Goal: Information Seeking & Learning: Check status

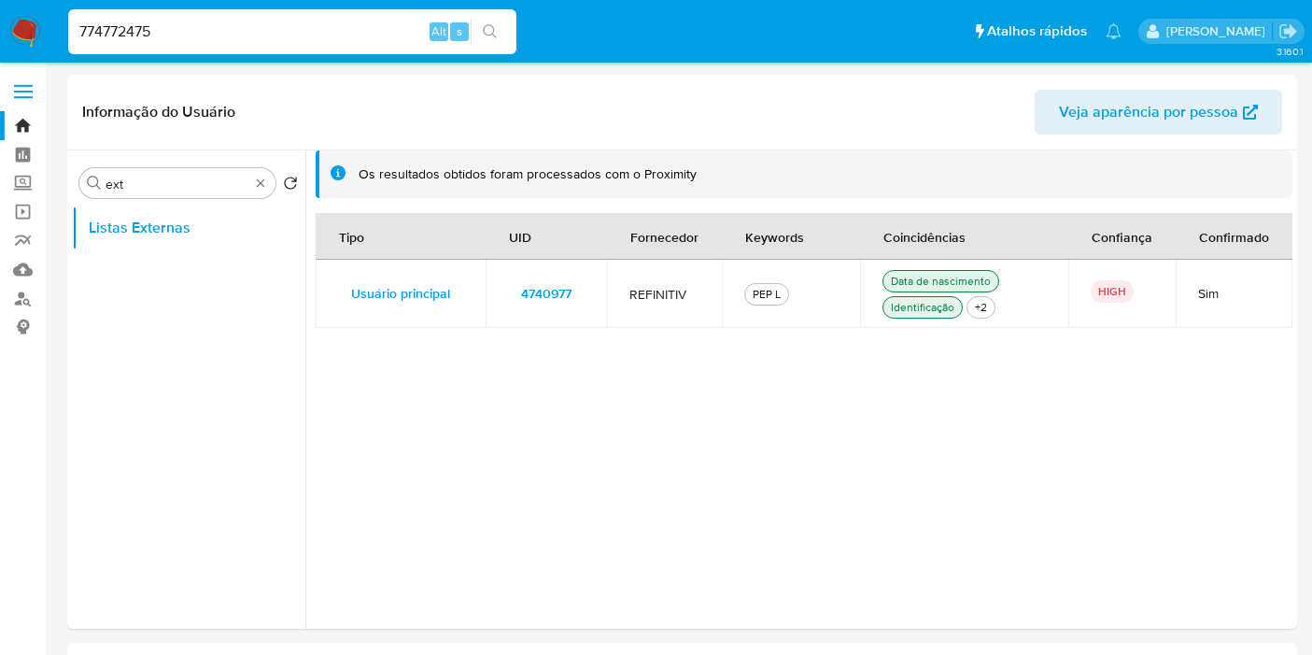
select select "10"
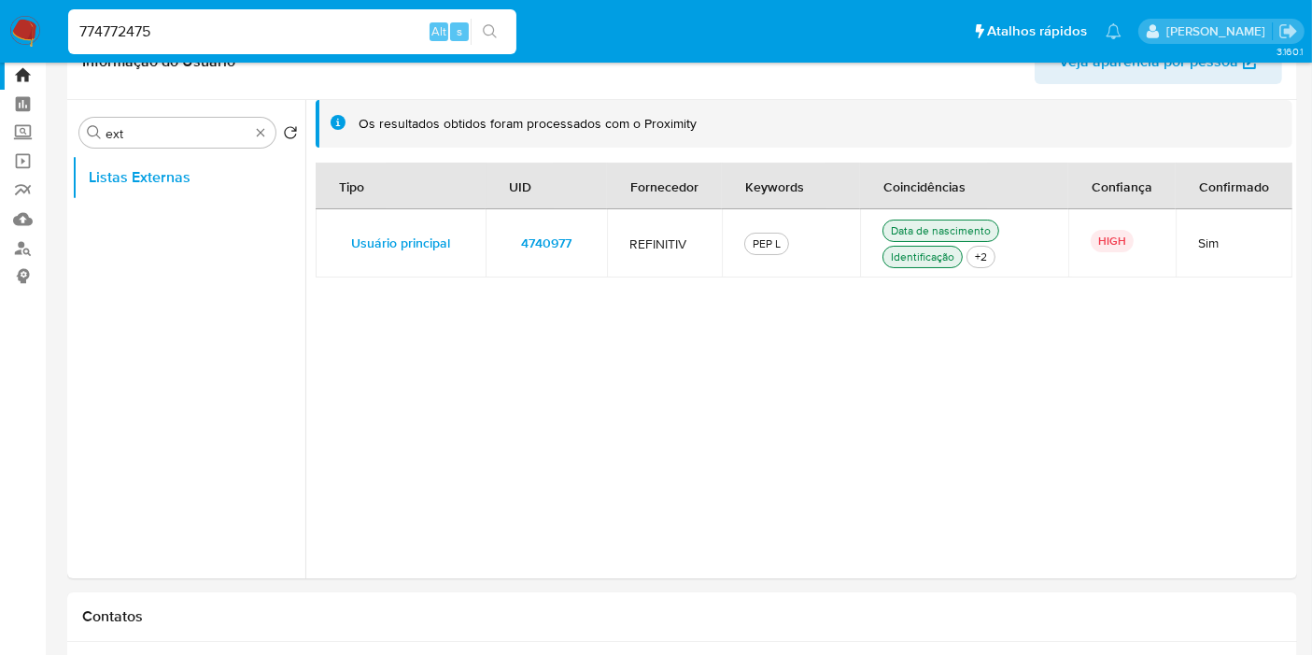
type input "774772475"
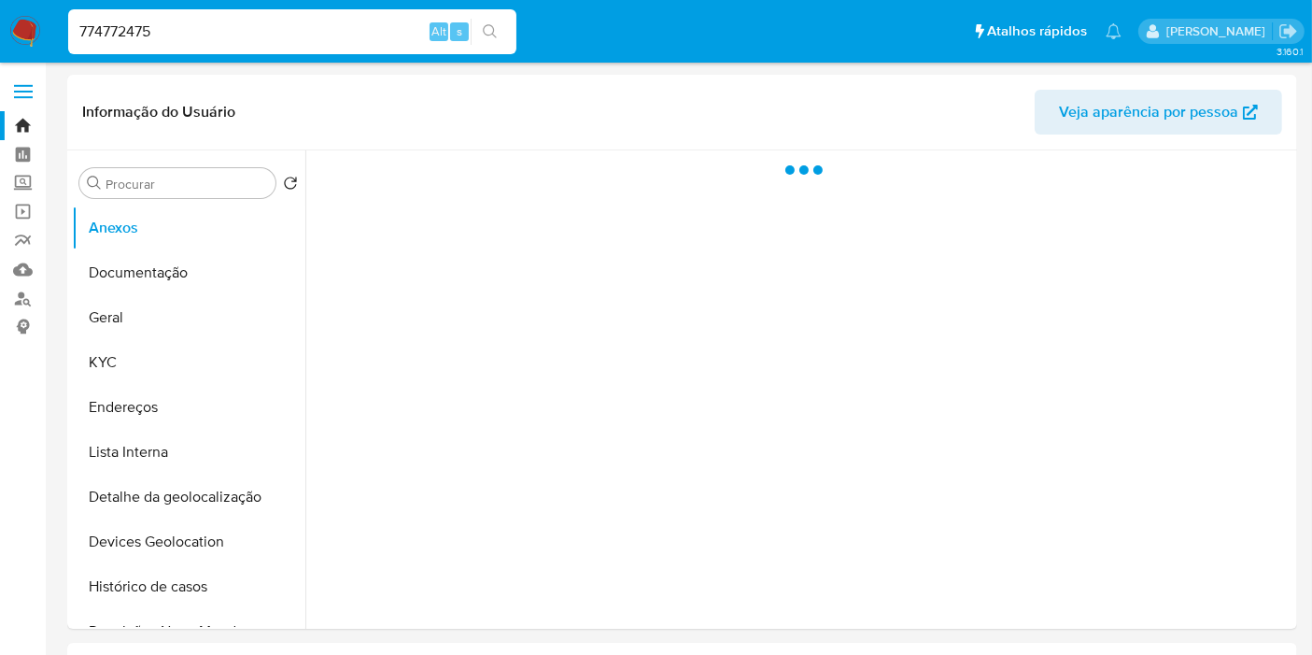
select select "10"
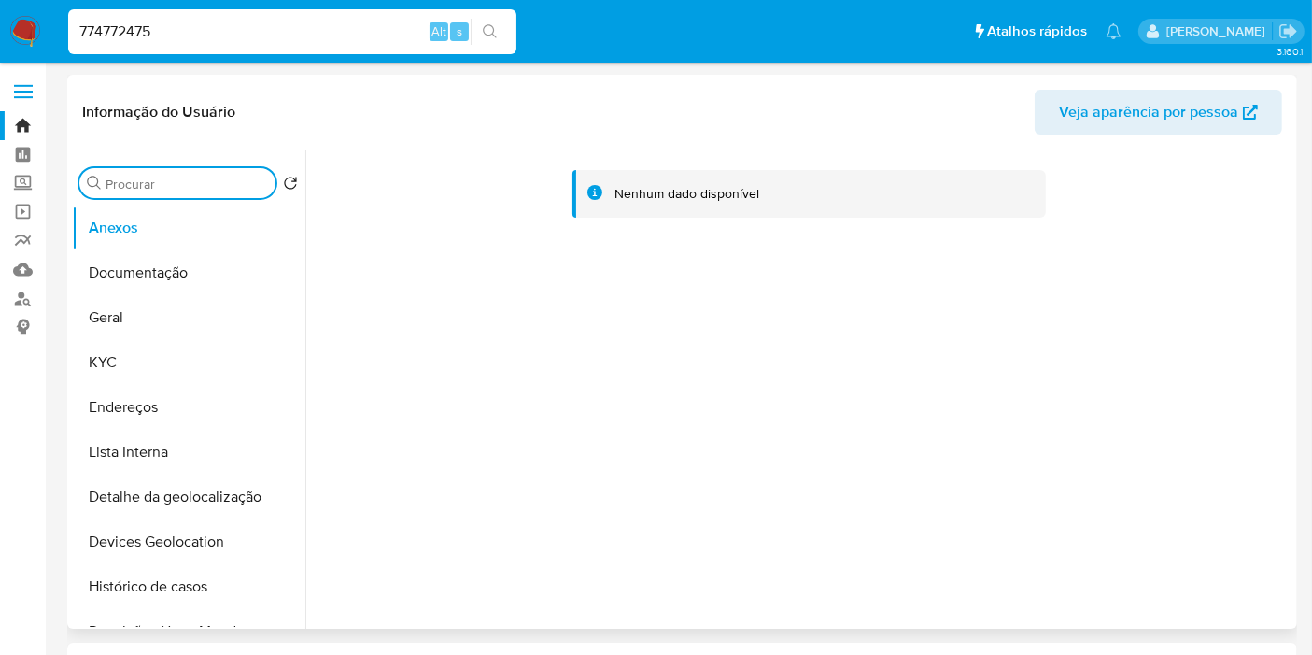
click at [209, 176] on input "Procurar" at bounding box center [187, 184] width 162 height 17
click at [209, 177] on input "Procurar" at bounding box center [187, 184] width 162 height 17
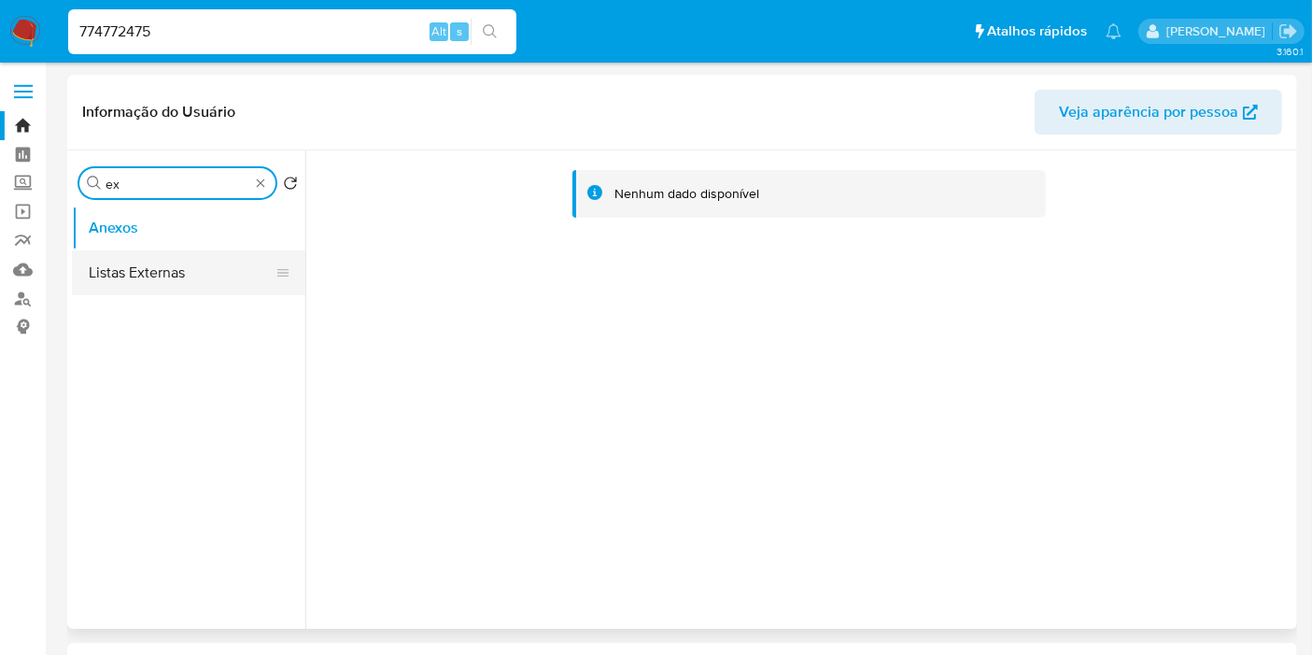
type input "ex"
click at [200, 263] on button "Listas Externas" at bounding box center [181, 272] width 218 height 45
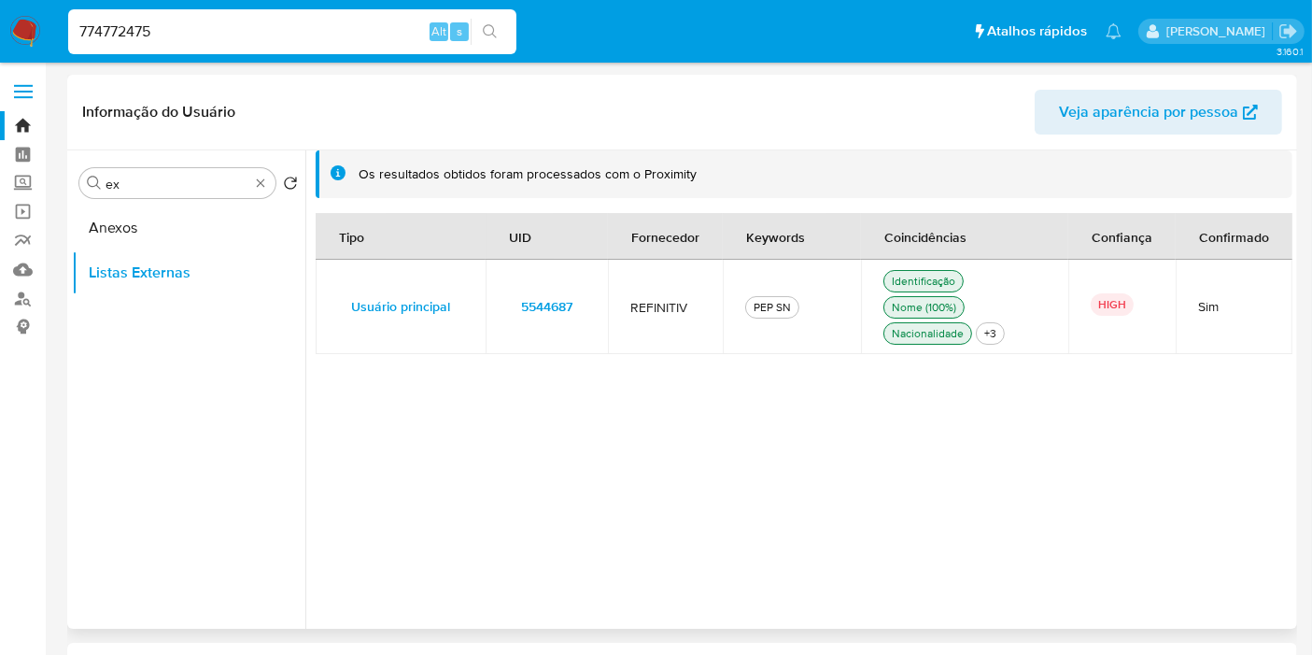
click at [599, 304] on td "5544687" at bounding box center [547, 307] width 122 height 94
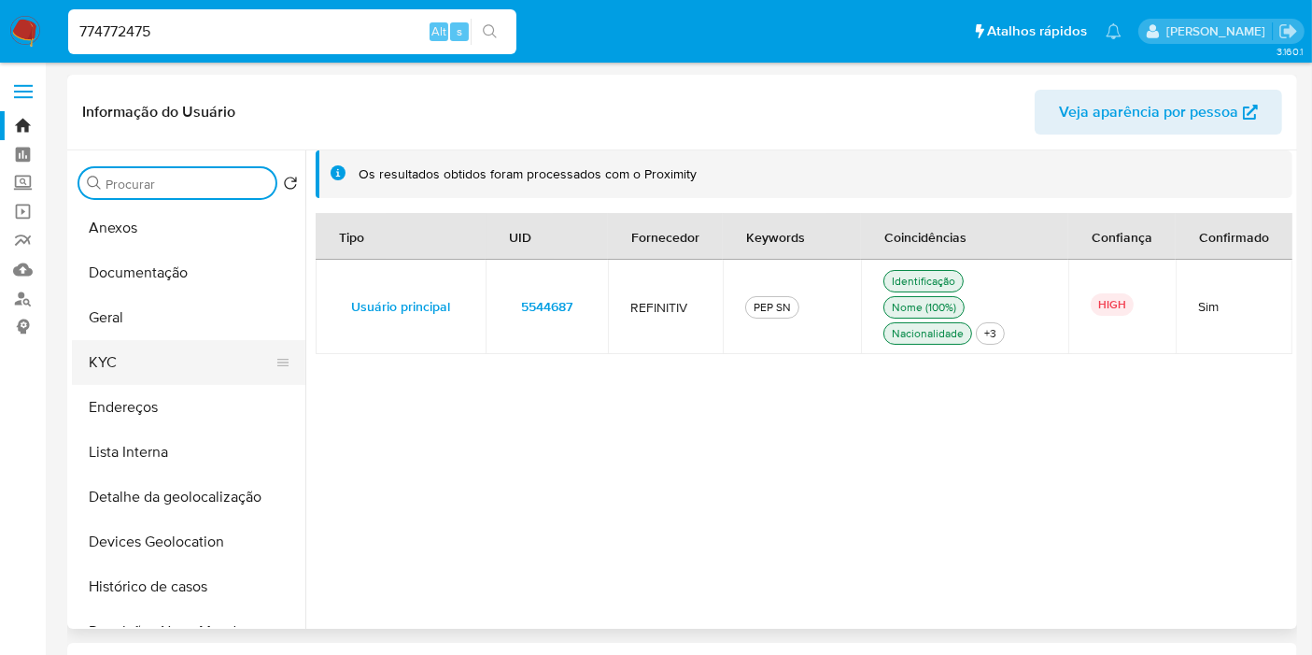
click at [184, 379] on button "KYC" at bounding box center [181, 362] width 218 height 45
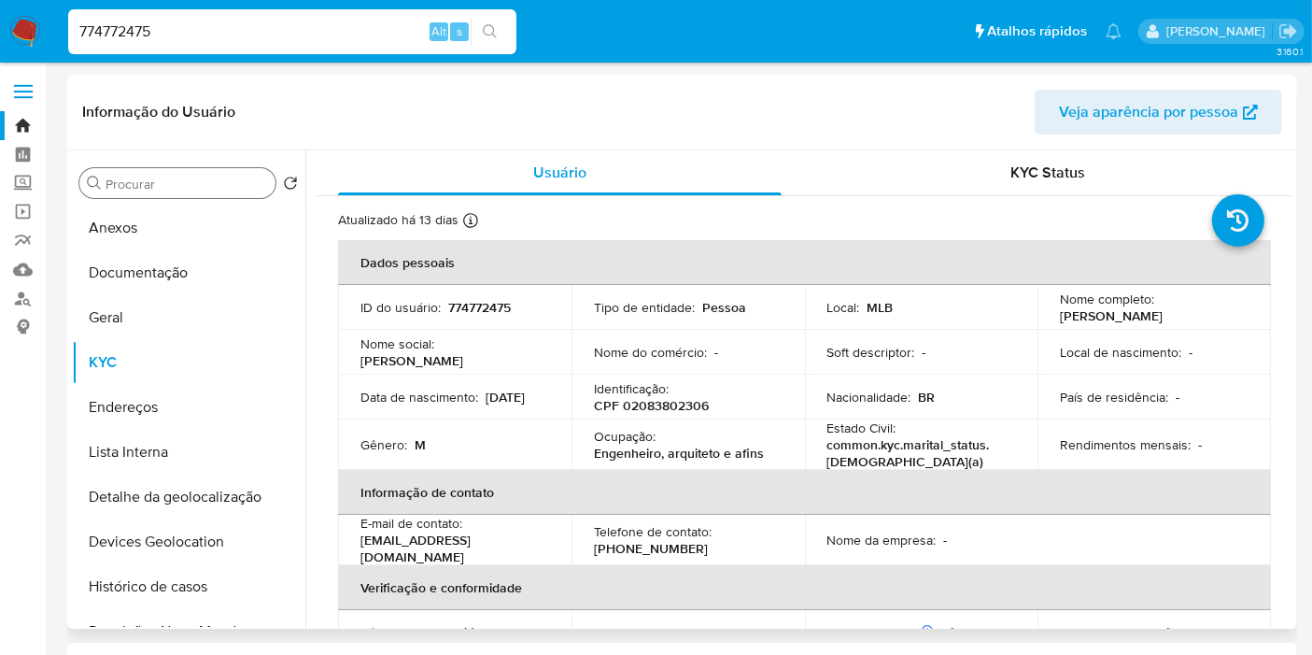
click at [669, 414] on p "CPF 02083802306" at bounding box center [651, 405] width 115 height 17
copy p "02083802306"
click at [346, 40] on input "774772475" at bounding box center [292, 32] width 448 height 24
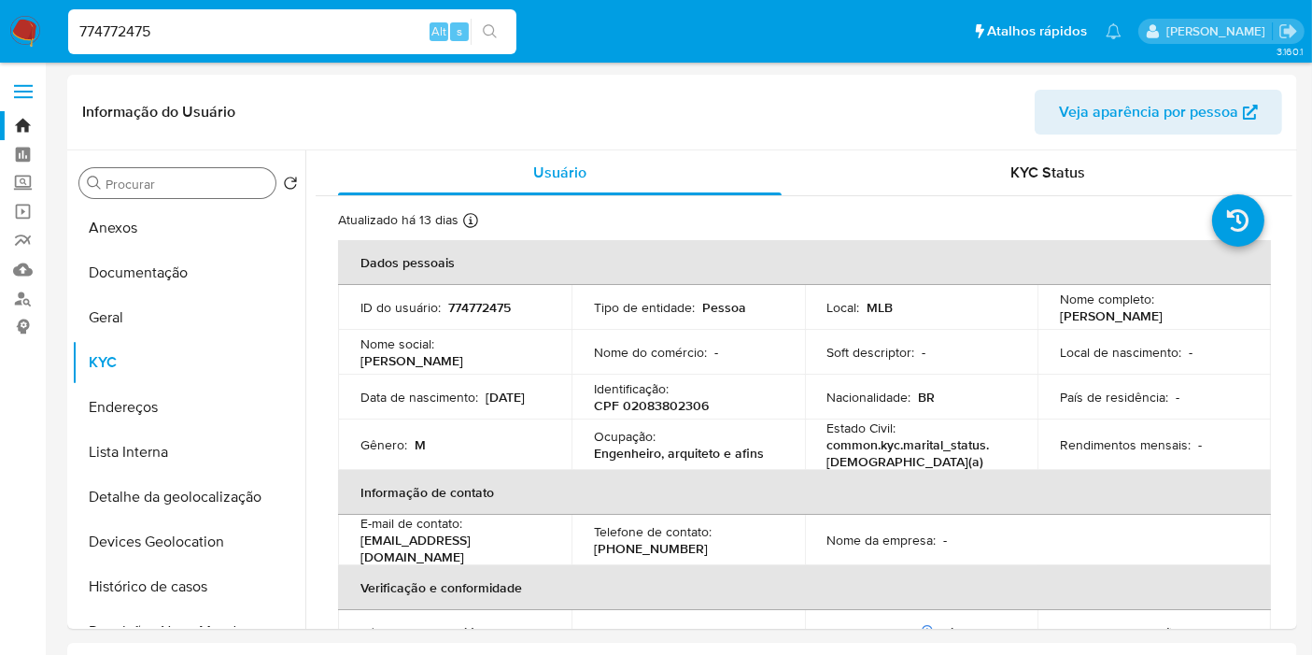
click at [346, 40] on input "774772475" at bounding box center [292, 32] width 448 height 24
paste input "56785309"
type input "56785309"
click at [371, 45] on div "56785309 Alt s" at bounding box center [292, 31] width 448 height 45
click at [368, 36] on input "56785309" at bounding box center [292, 32] width 448 height 24
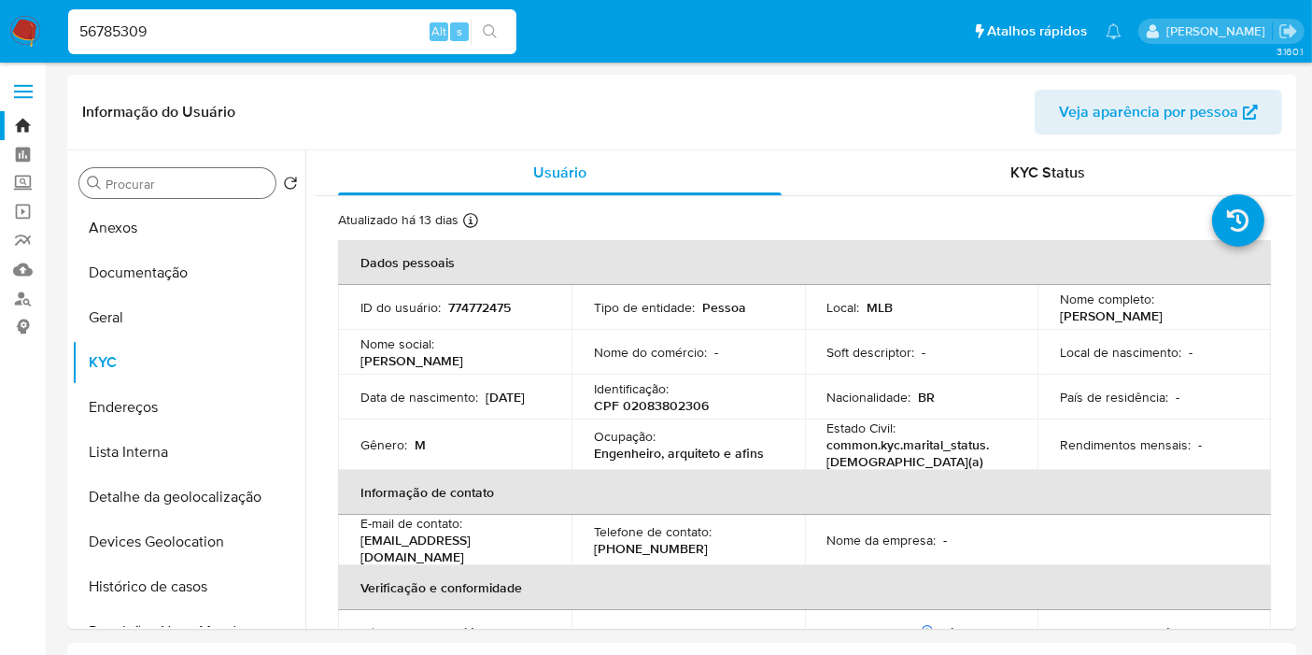
click at [368, 36] on input "56785309" at bounding box center [292, 32] width 448 height 24
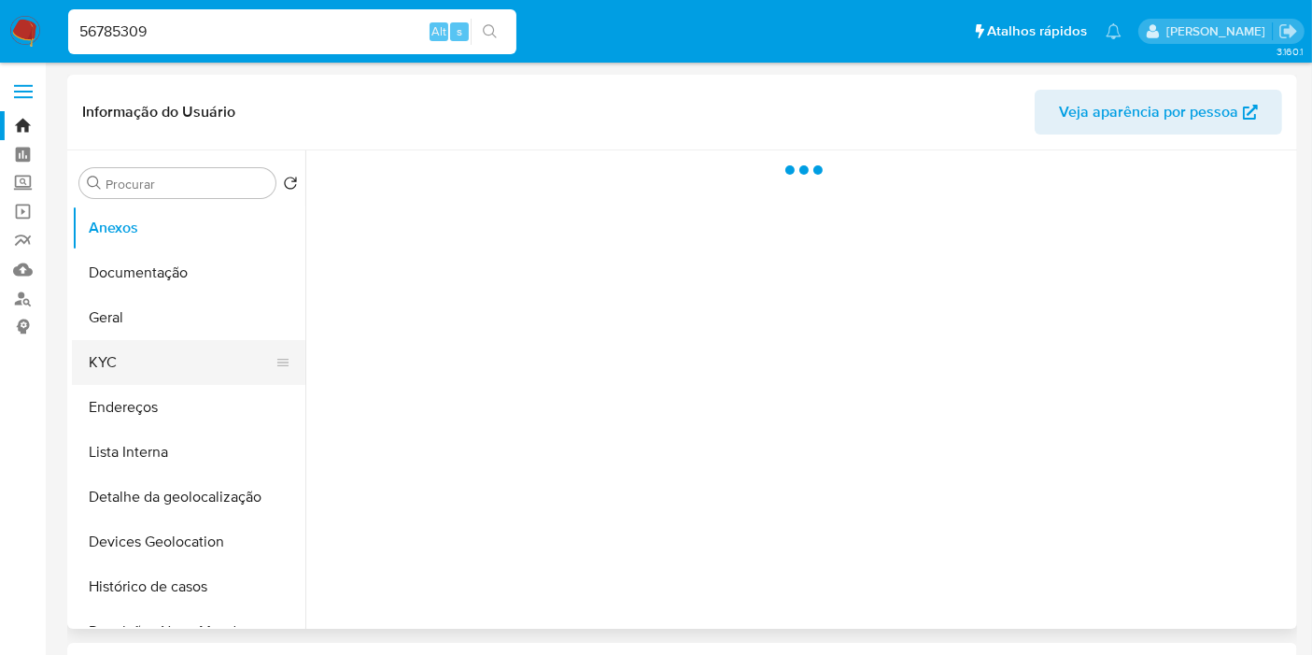
click at [119, 354] on button "KYC" at bounding box center [181, 362] width 218 height 45
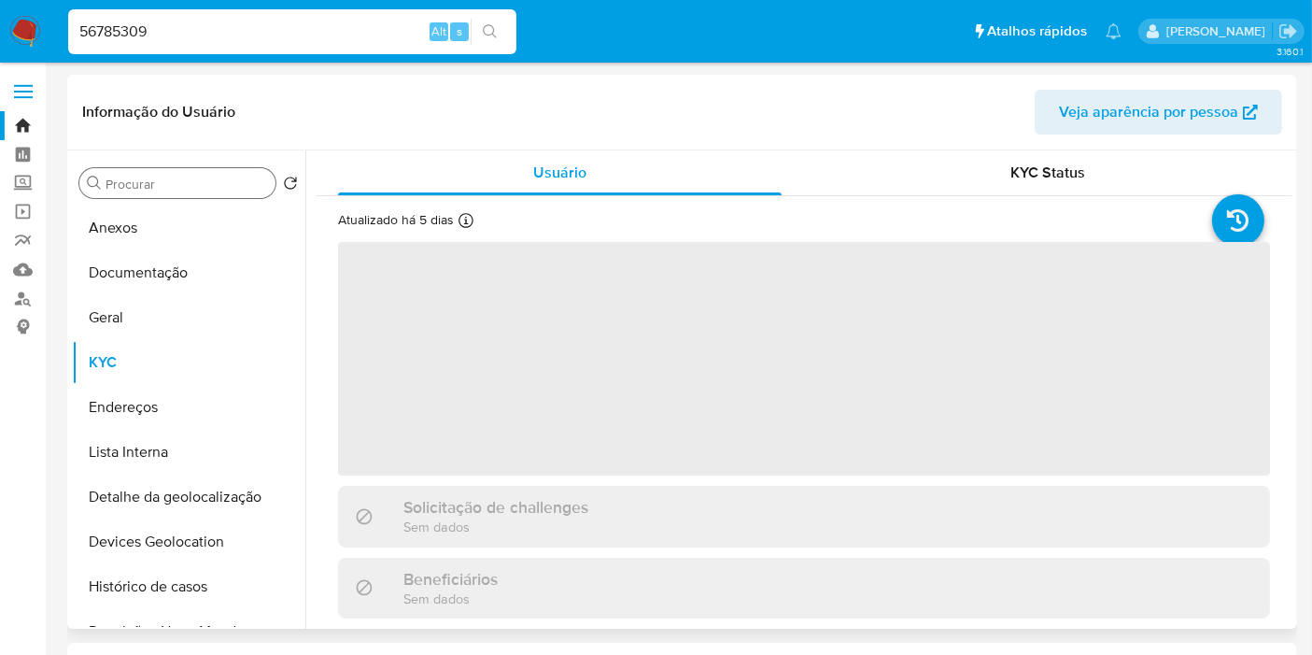
select select "10"
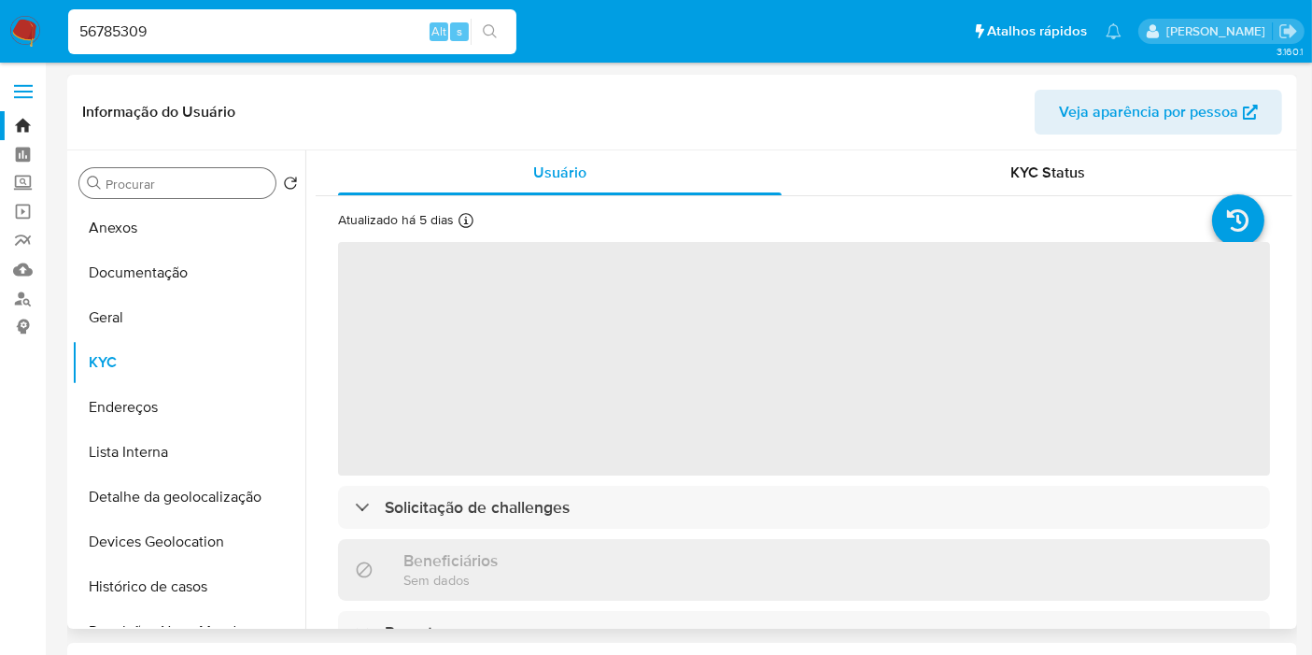
click at [194, 190] on input "Procurar" at bounding box center [187, 184] width 162 height 17
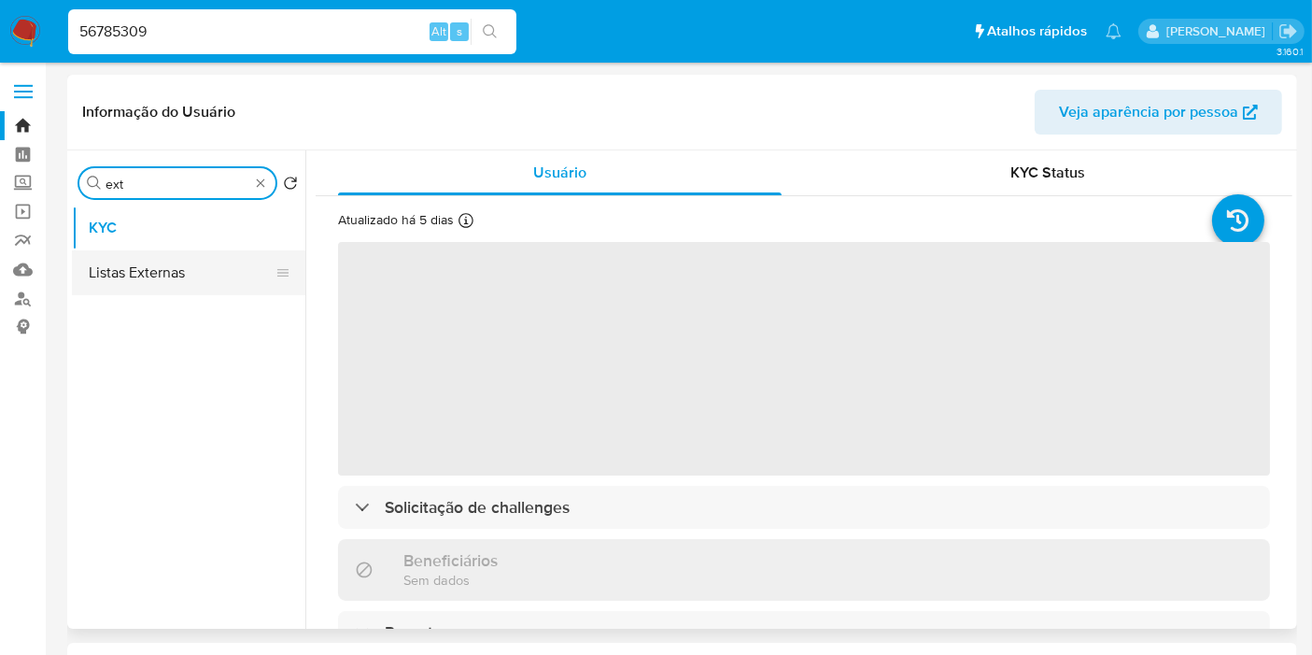
type input "ext"
click at [197, 280] on button "Listas Externas" at bounding box center [181, 272] width 218 height 45
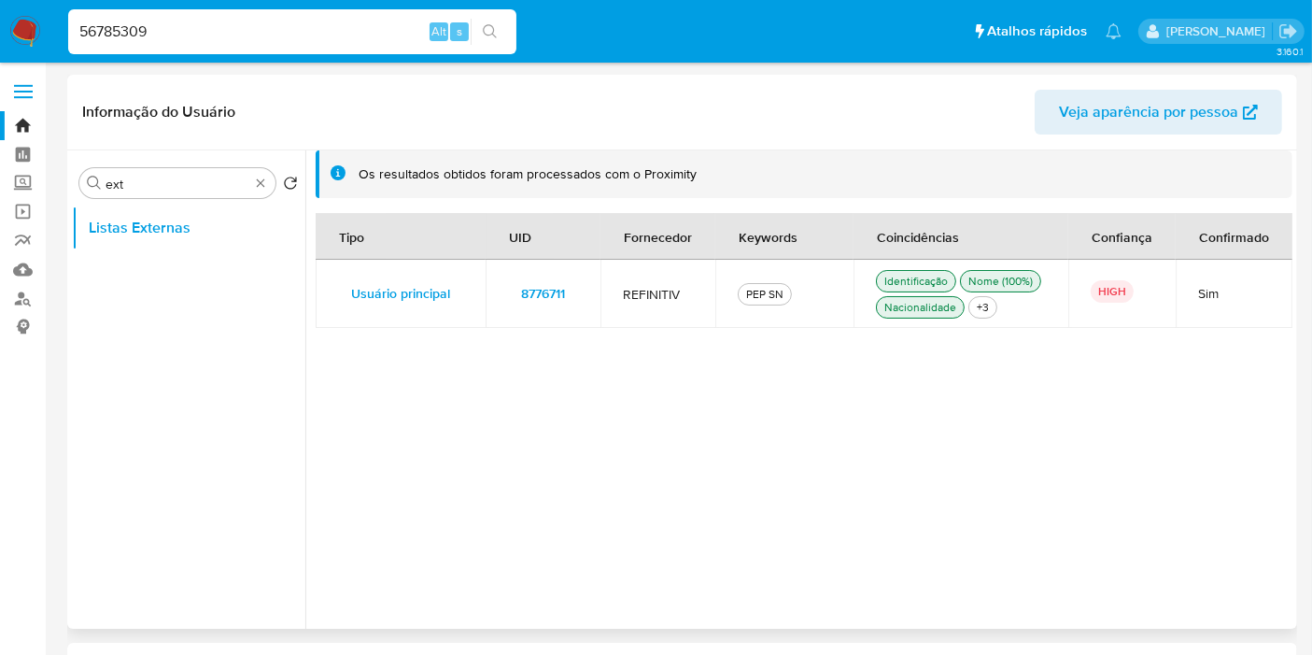
click at [583, 285] on td "8776711" at bounding box center [543, 294] width 115 height 68
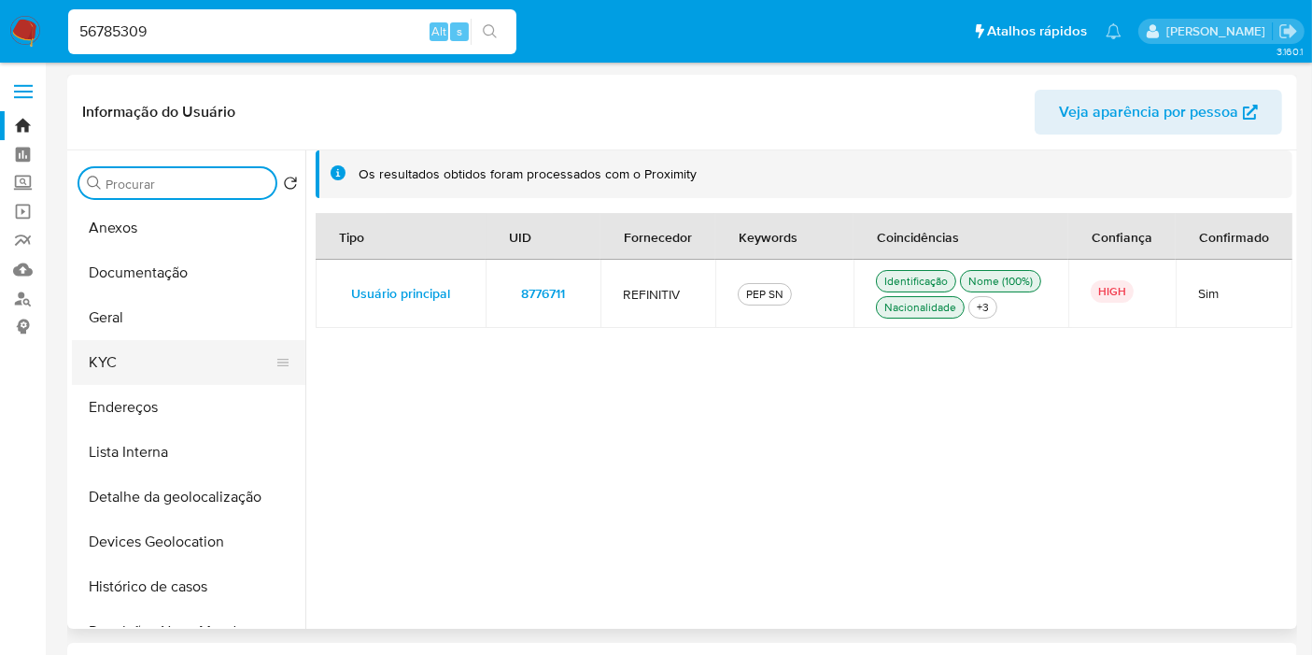
click at [207, 346] on button "KYC" at bounding box center [181, 362] width 218 height 45
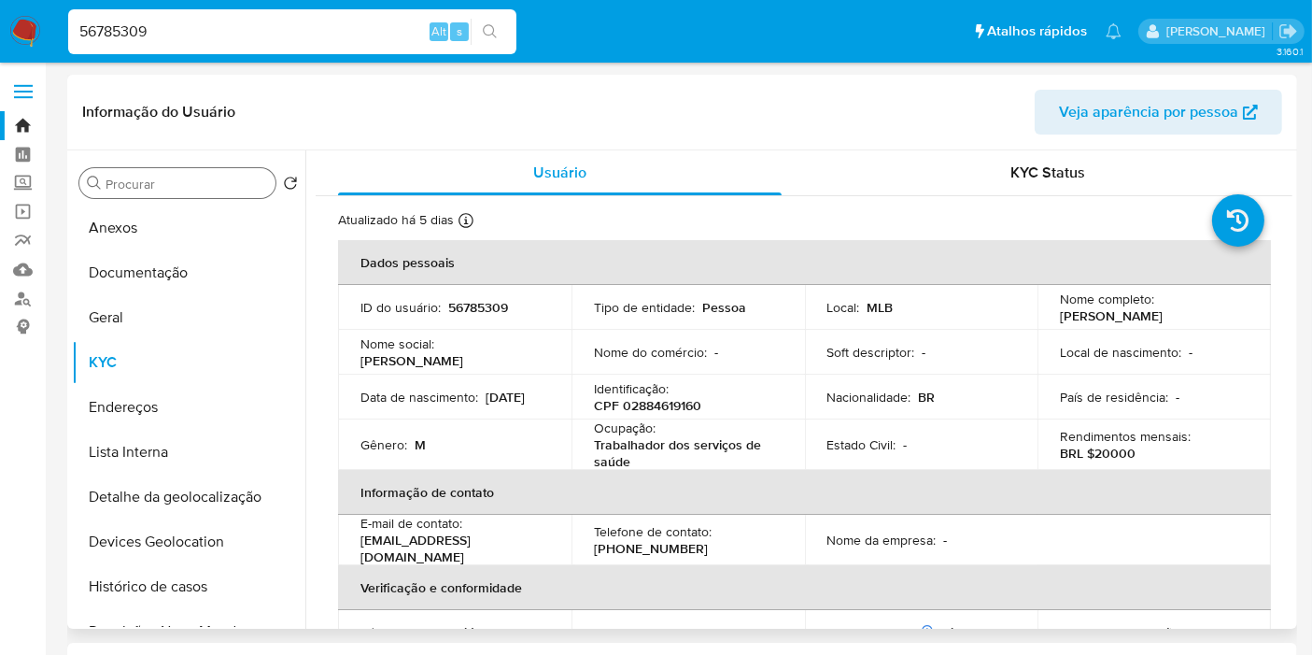
click at [674, 412] on p "CPF 02884619160" at bounding box center [647, 405] width 107 height 17
copy p "02884619160"
click at [338, 39] on input "56785309" at bounding box center [292, 32] width 448 height 24
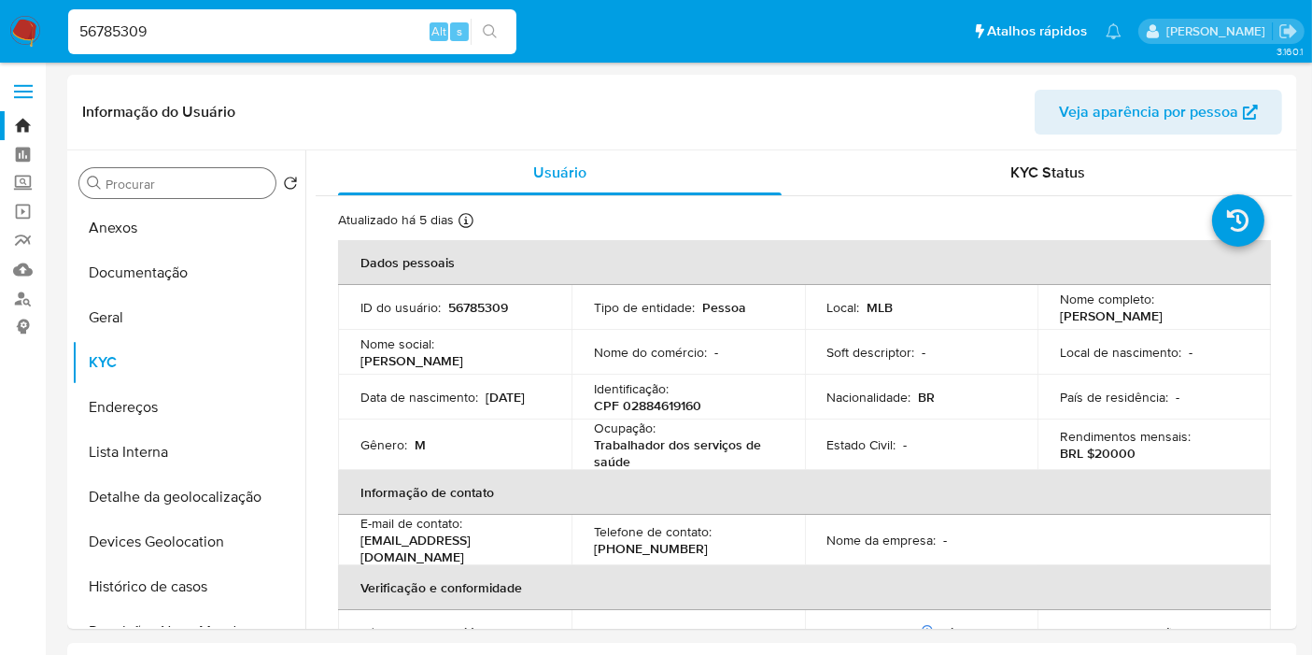
paste input "2675319975"
type input "2675319975"
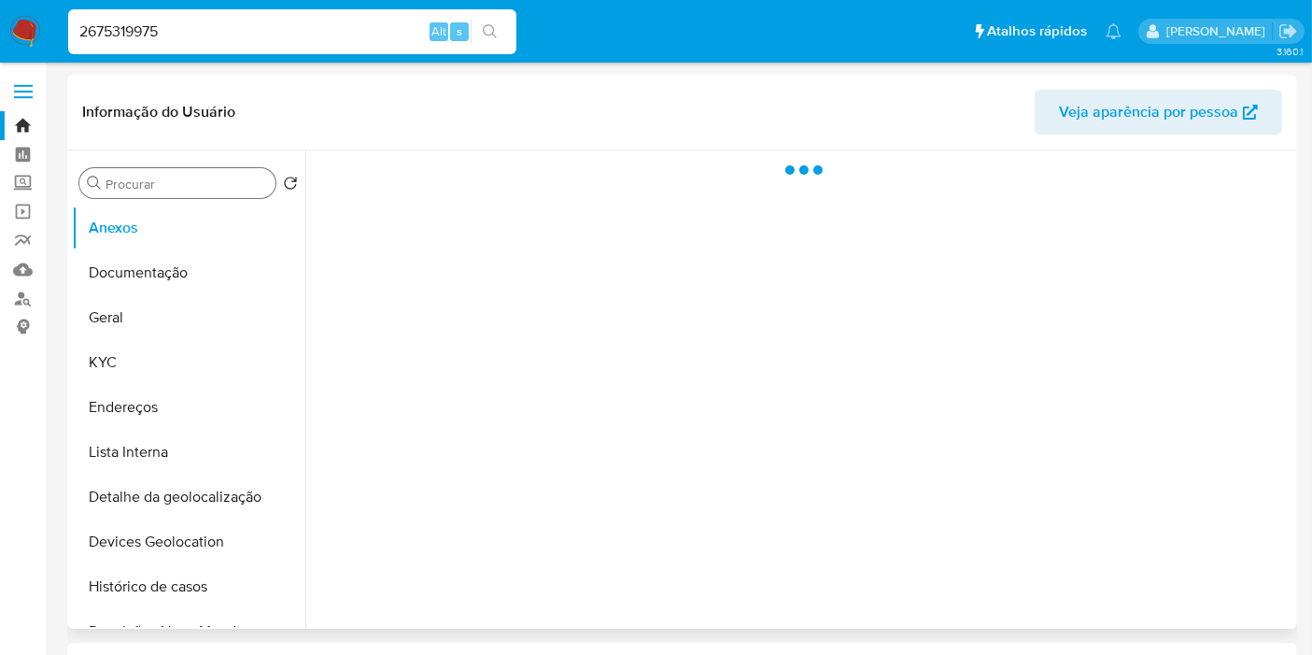
click at [165, 182] on input "Procurar" at bounding box center [187, 184] width 162 height 17
type input "ext"
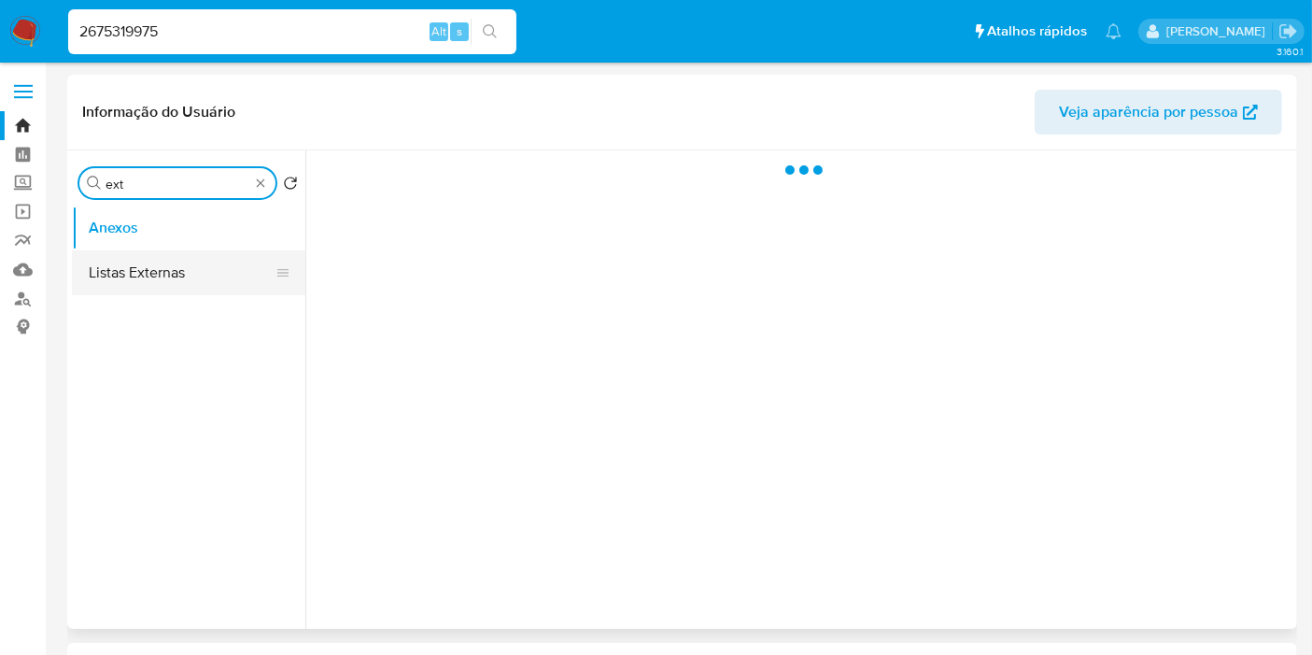
select select "10"
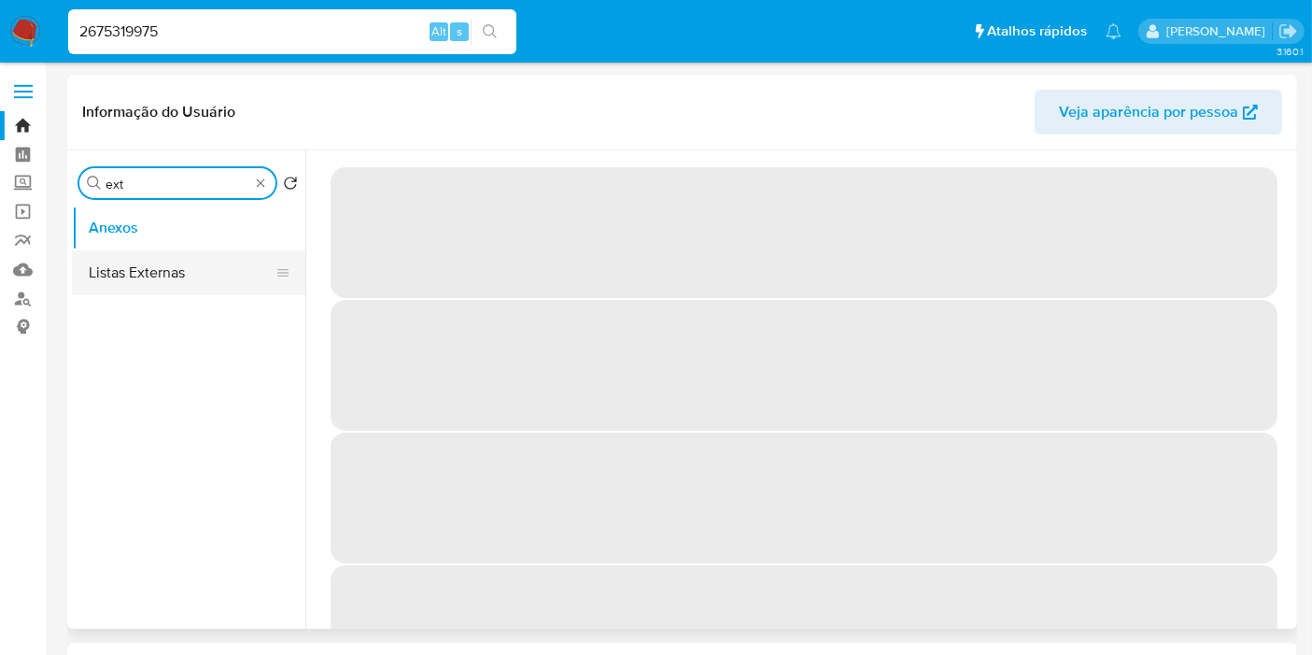
type input "ext"
click at [189, 278] on button "Listas Externas" at bounding box center [181, 272] width 218 height 45
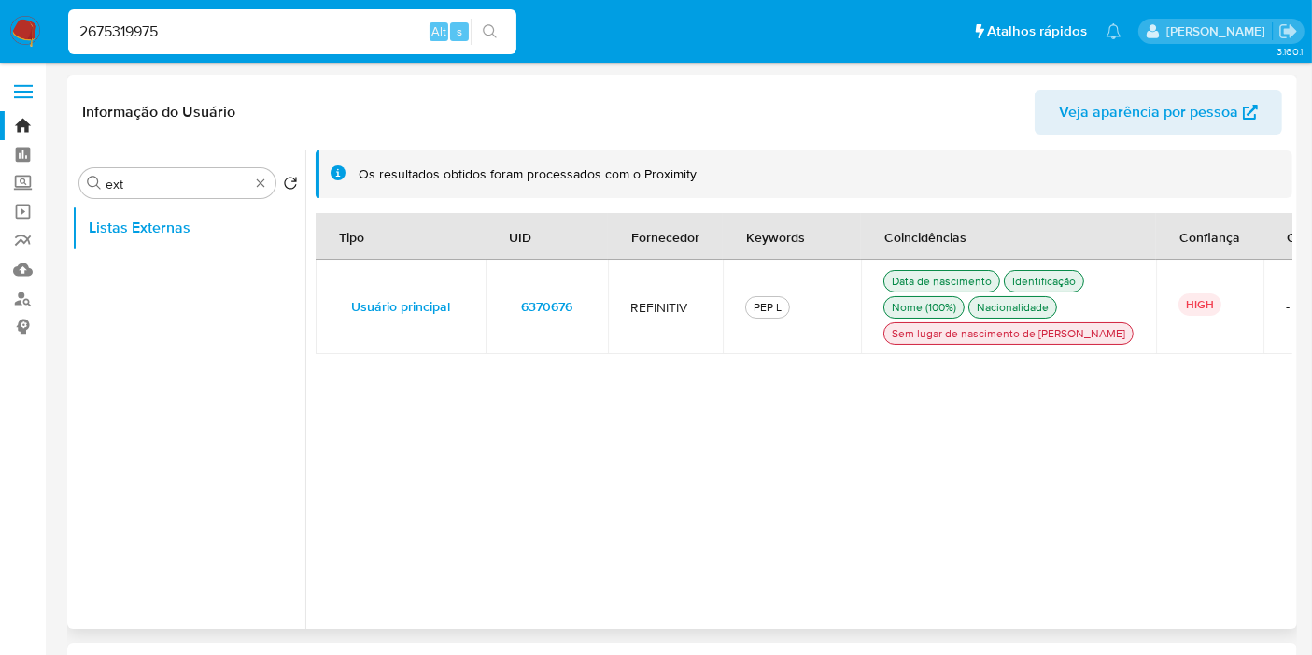
click at [592, 324] on td "6370676" at bounding box center [547, 307] width 122 height 94
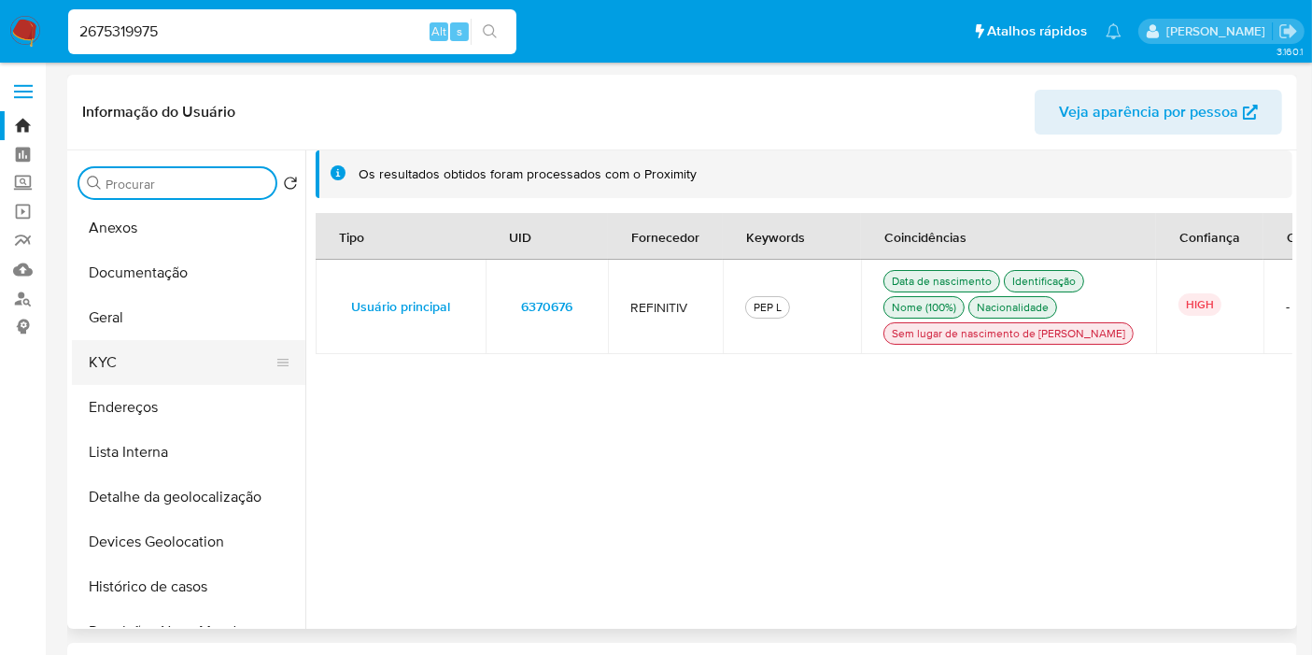
click at [126, 365] on button "KYC" at bounding box center [181, 362] width 218 height 45
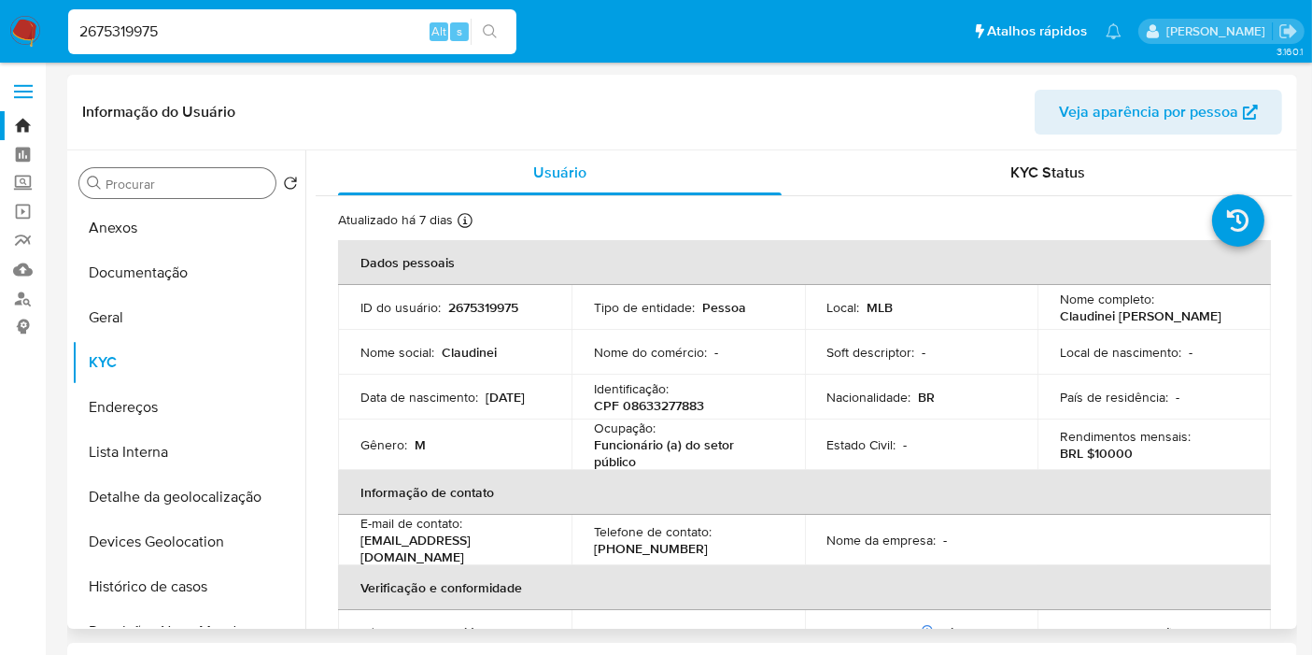
click at [645, 399] on p "CPF 08633277883" at bounding box center [649, 405] width 110 height 17
copy p "08633277883"
click at [307, 24] on input "2675319975" at bounding box center [292, 32] width 448 height 24
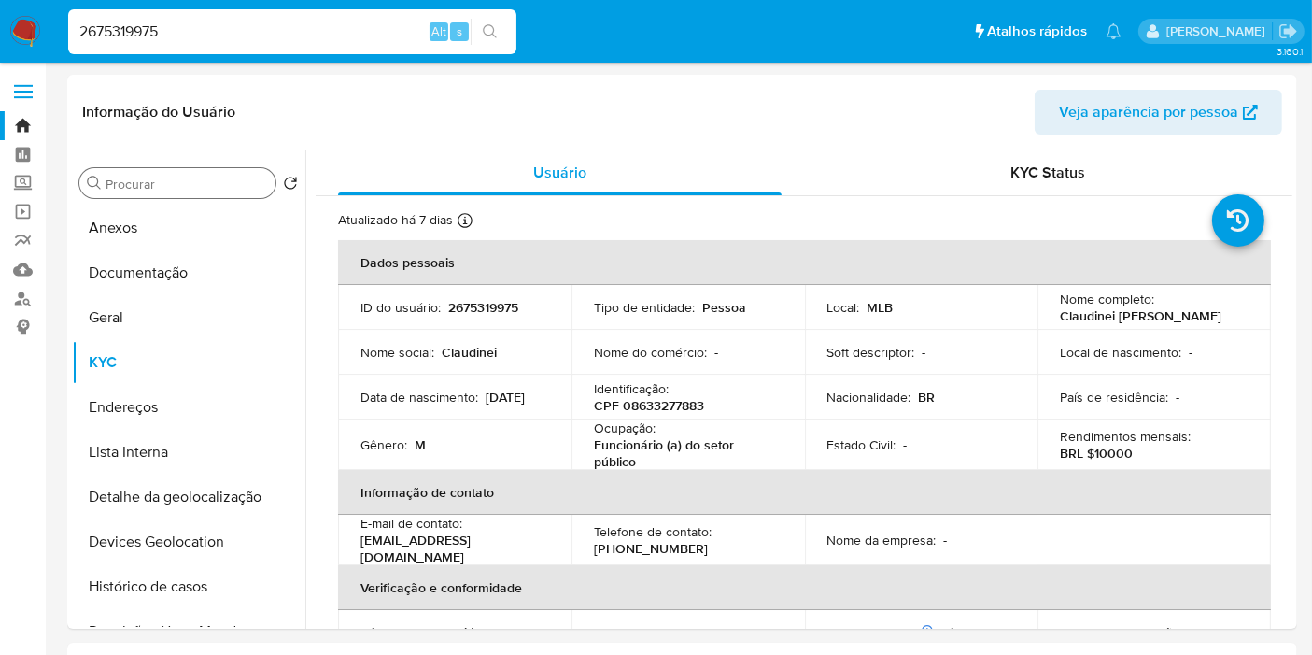
paste input "pObqI9L4lRy9igd2SmR0iSOr"
type input "pObqI9L4lRy9igd2SmR0iSOr"
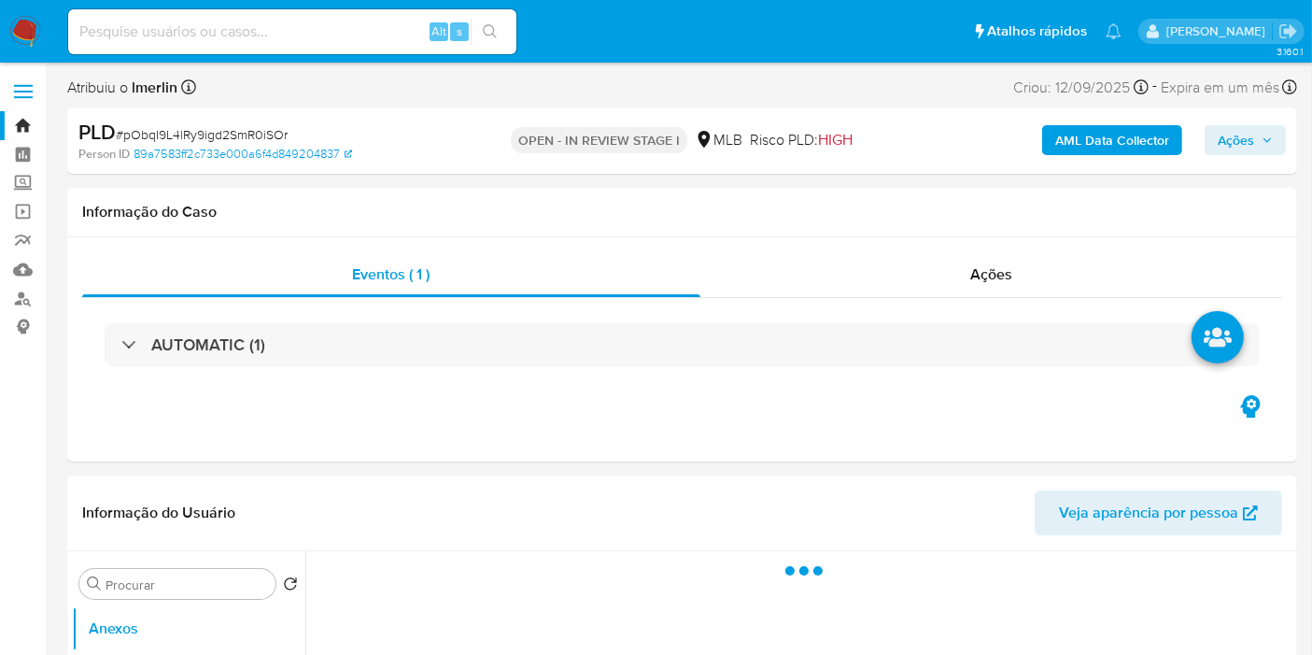
select select "10"
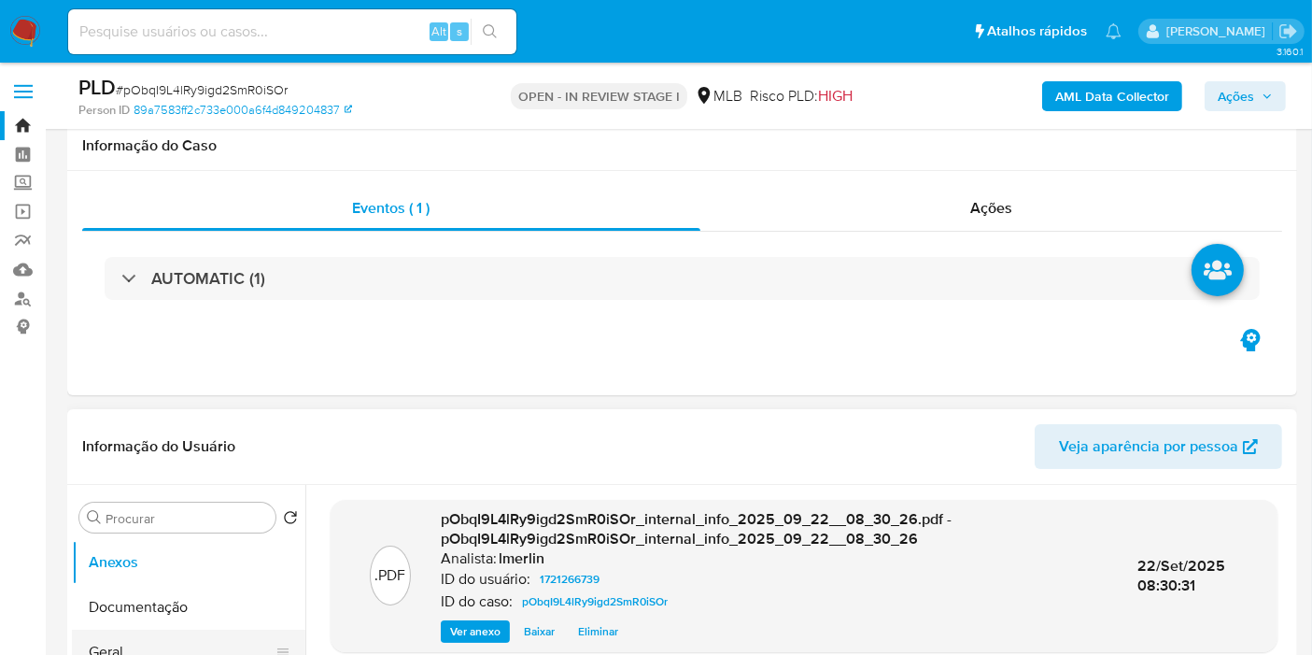
scroll to position [311, 0]
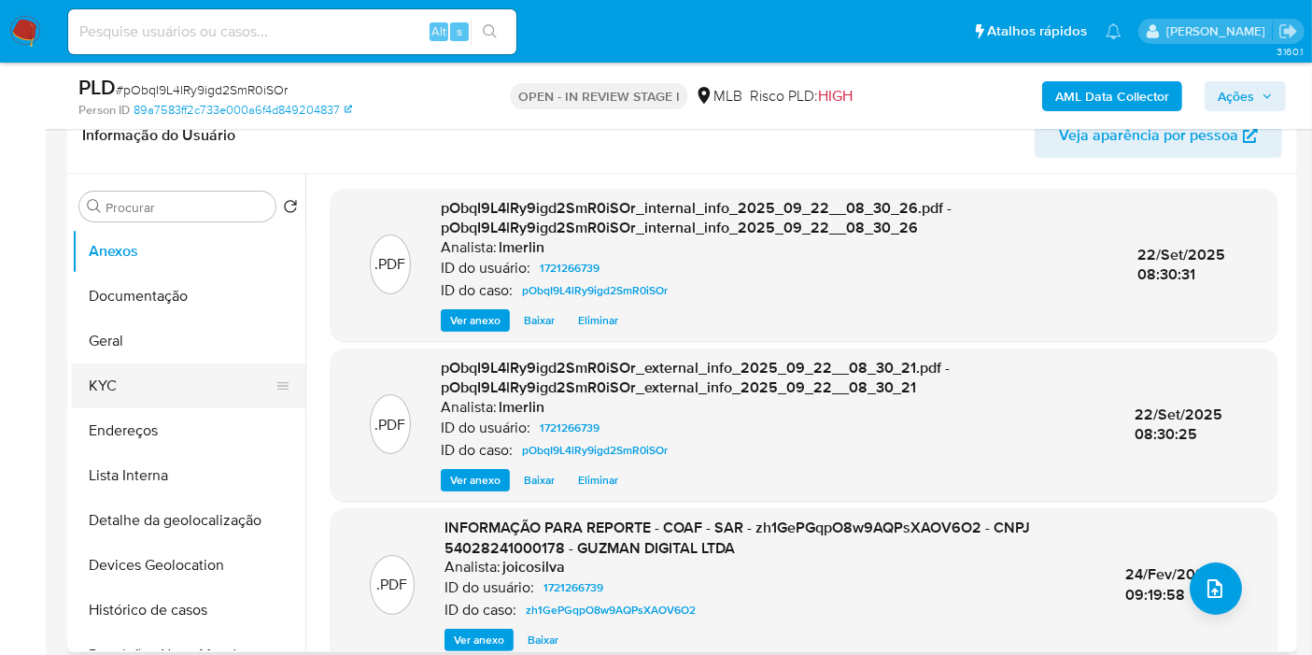
click at [174, 381] on button "KYC" at bounding box center [181, 385] width 218 height 45
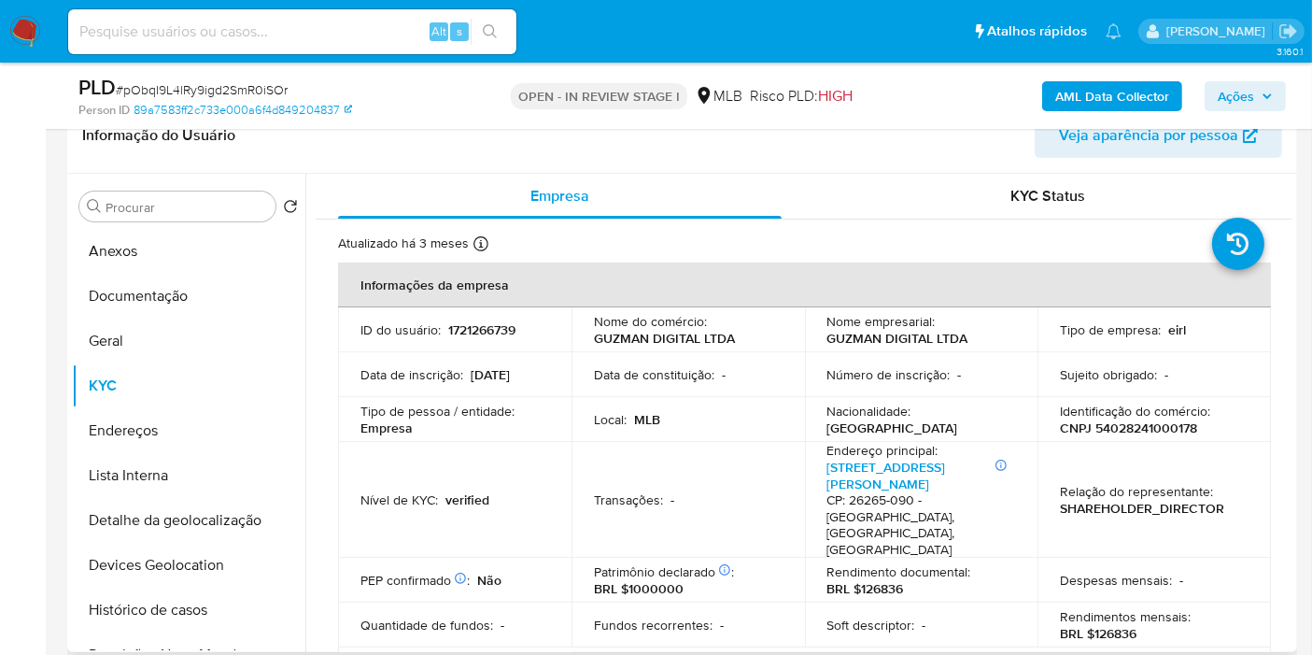
click at [1160, 423] on p "CNPJ 54028241000178" at bounding box center [1128, 427] width 137 height 17
copy p "54028241000178"
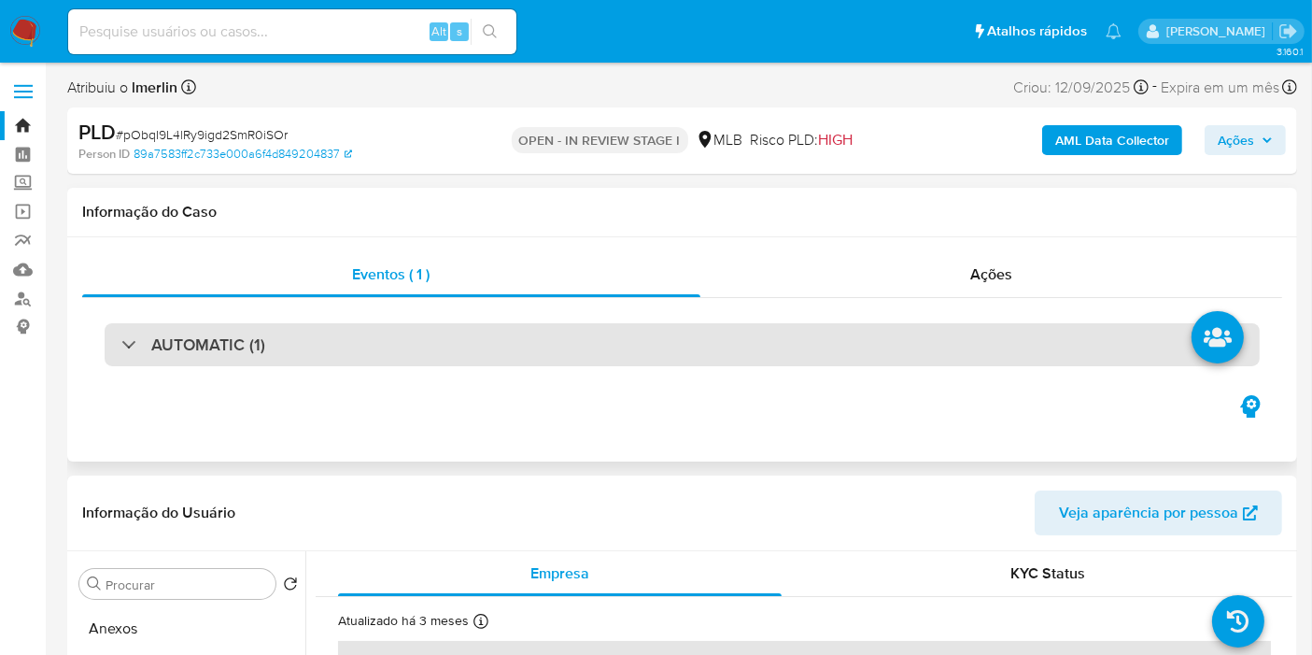
click at [472, 342] on div "AUTOMATIC (1)" at bounding box center [682, 344] width 1155 height 43
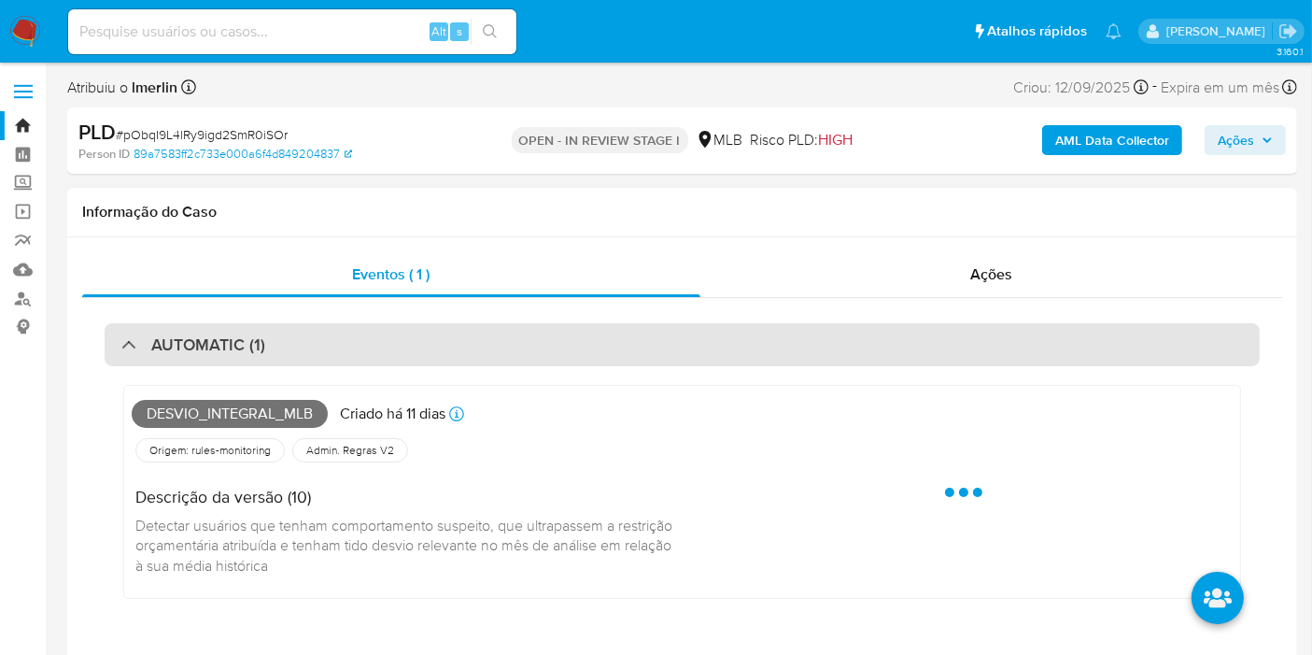
click at [472, 342] on div "AUTOMATIC (1)" at bounding box center [682, 344] width 1155 height 43
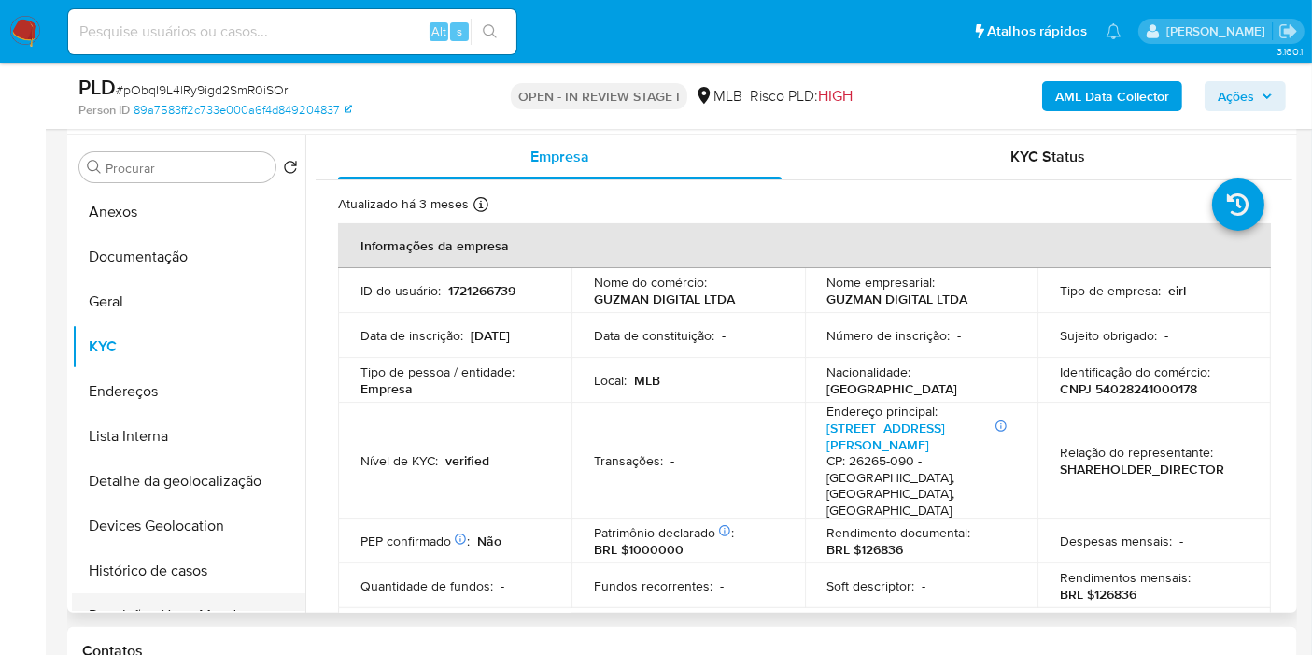
scroll to position [415, 0]
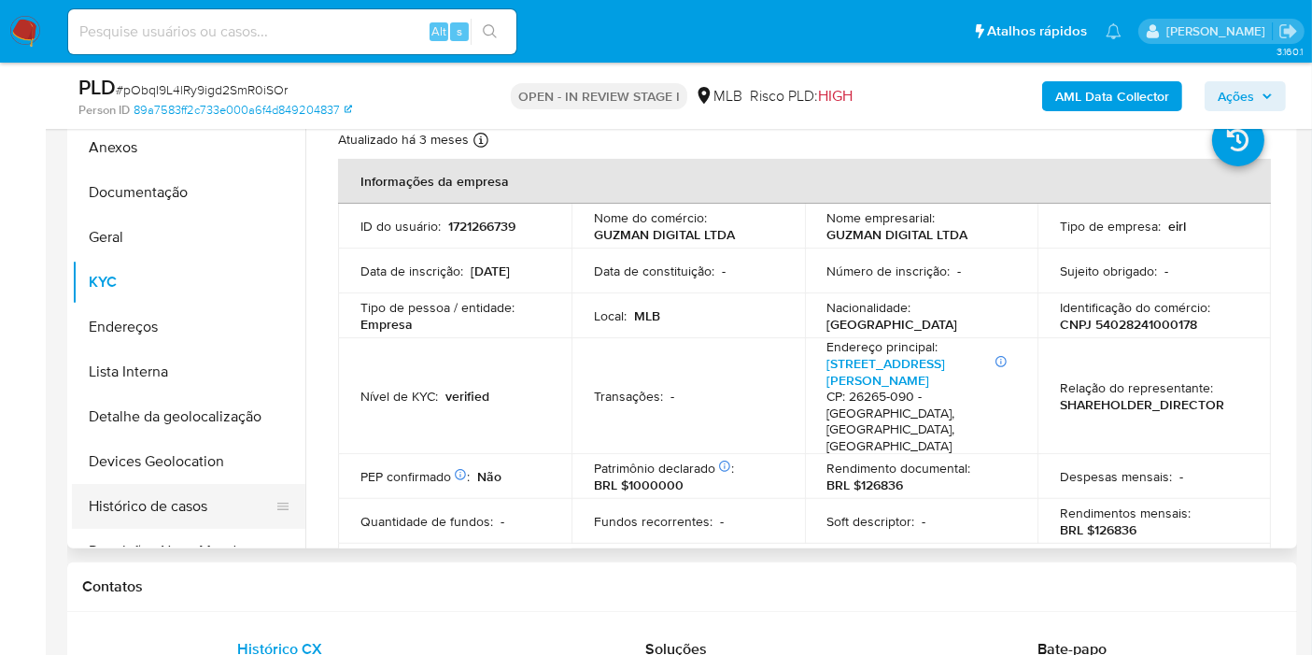
click at [150, 510] on button "Histórico de casos" at bounding box center [181, 506] width 218 height 45
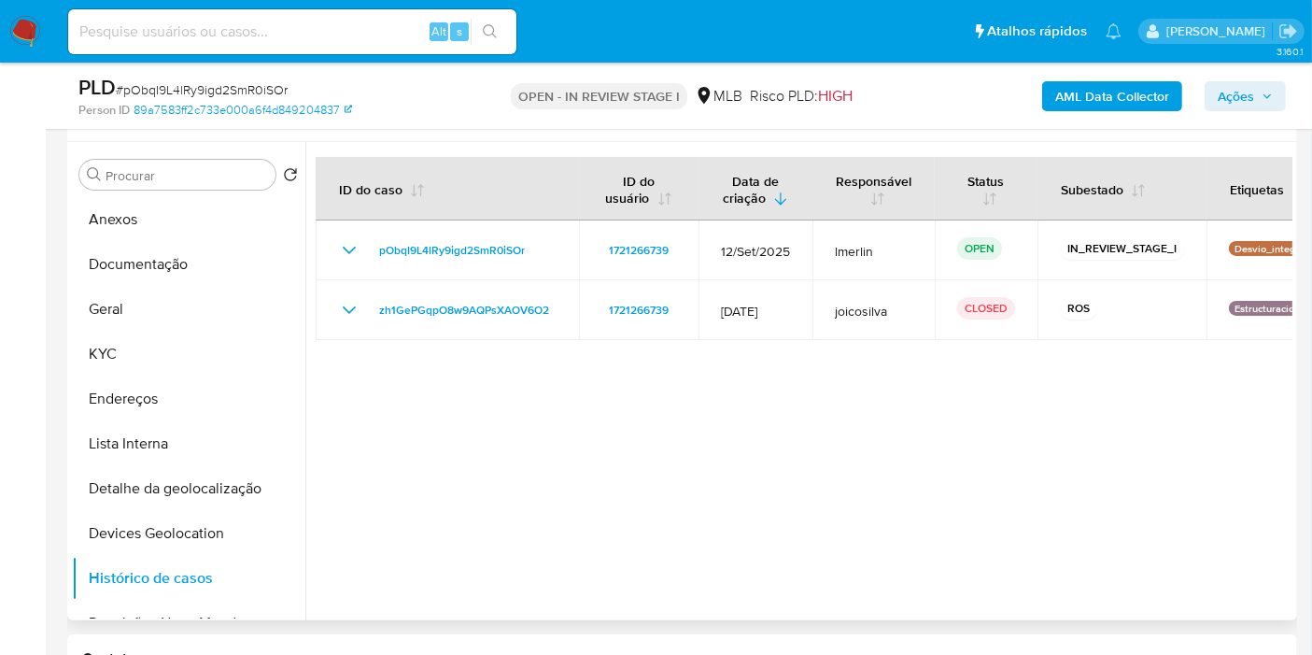
scroll to position [311, 0]
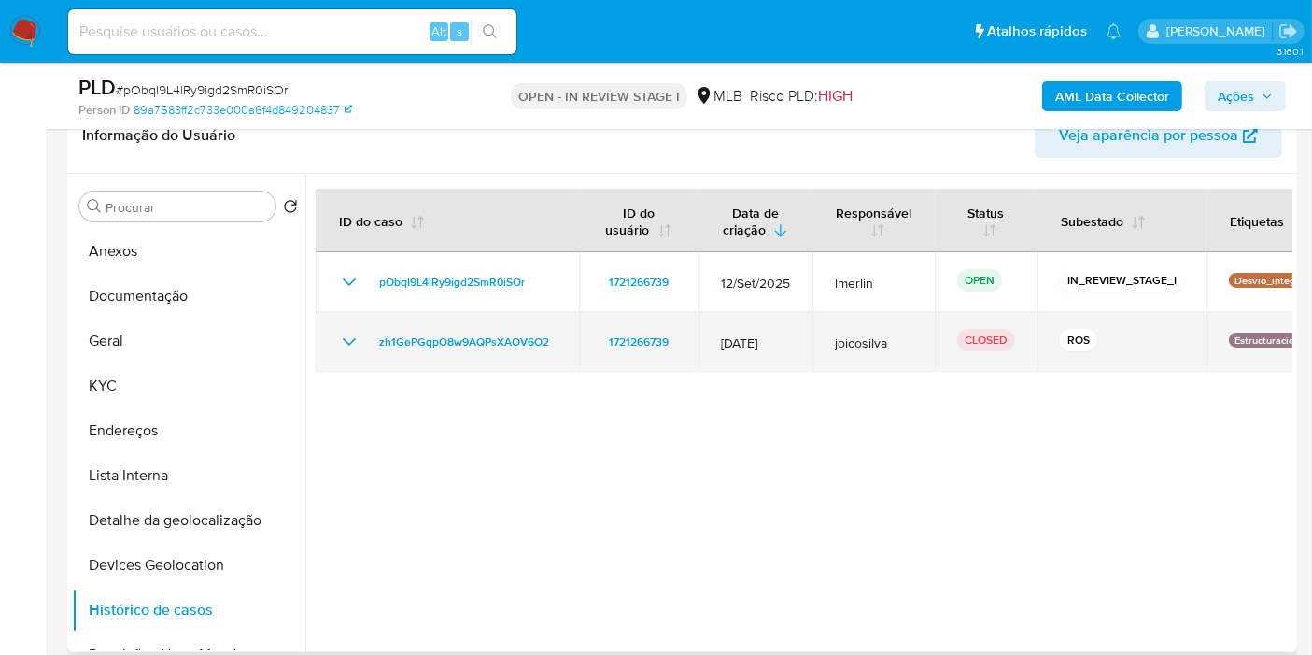
click at [350, 343] on icon "Mostrar/Ocultar" at bounding box center [349, 342] width 22 height 22
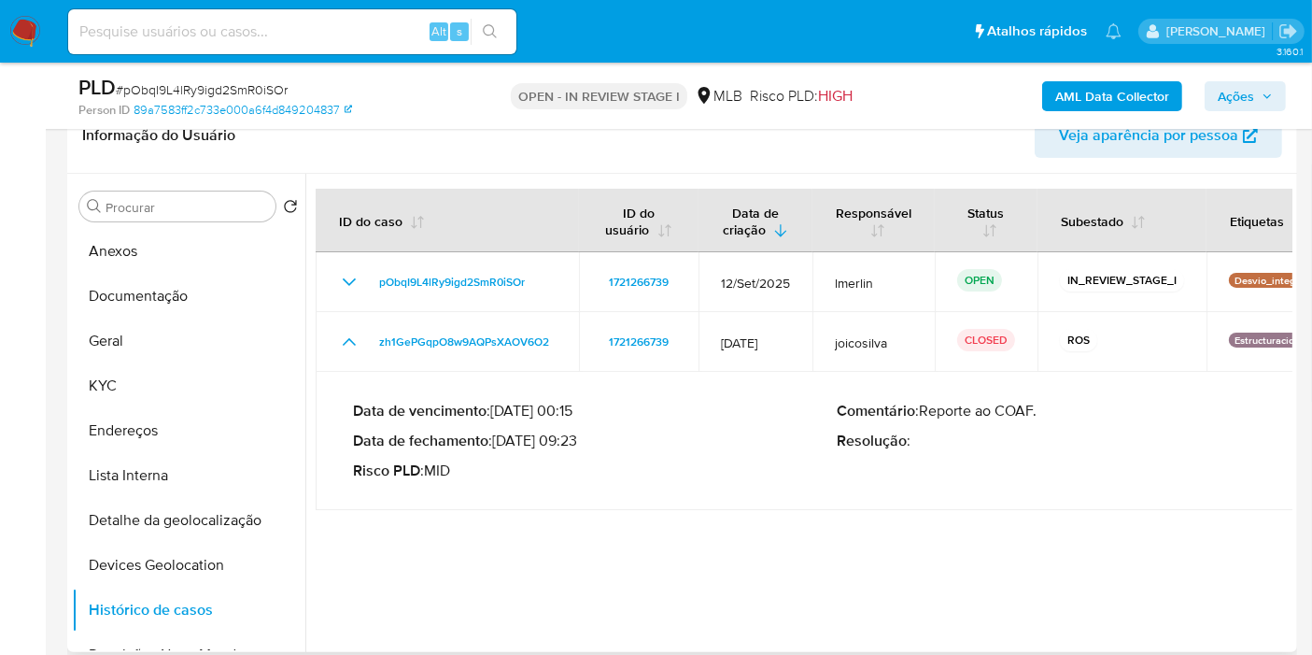
drag, startPoint x: 1277, startPoint y: 403, endPoint x: 1240, endPoint y: 422, distance: 41.8
click at [1277, 403] on p "Comentário : Reporte ao COAF." at bounding box center [1079, 411] width 484 height 19
click at [105, 365] on button "KYC" at bounding box center [181, 385] width 218 height 45
